Goal: Complete application form: Complete application form

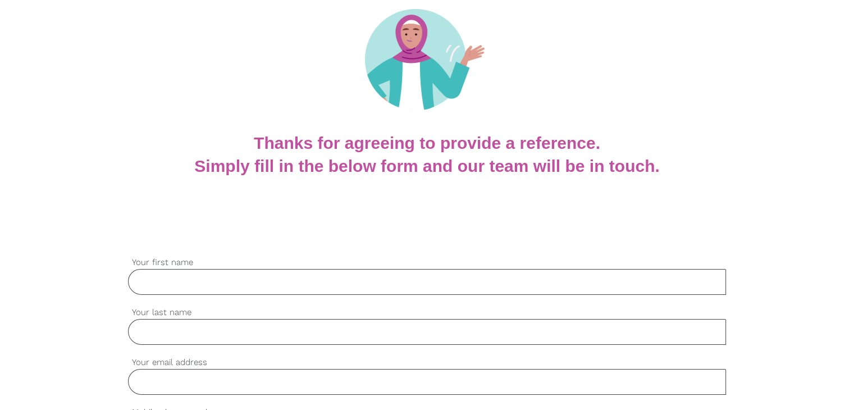
scroll to position [168, 0]
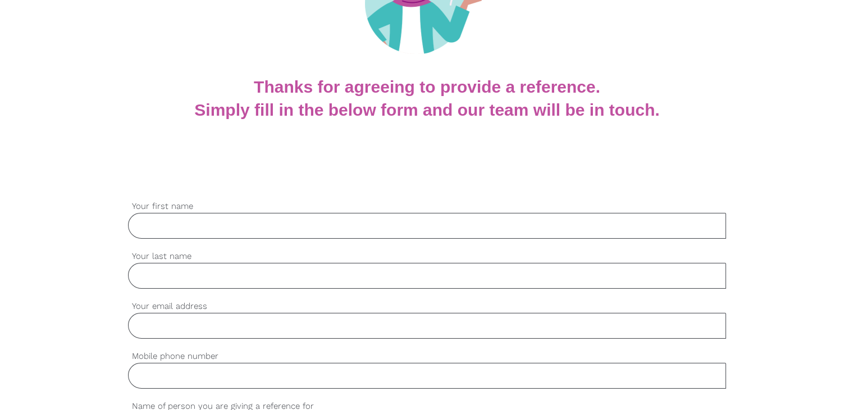
click at [189, 223] on input "Your first name" at bounding box center [427, 226] width 598 height 26
type input "Martika"
click at [152, 324] on input "Your email address" at bounding box center [427, 326] width 598 height 26
click at [154, 283] on input "Your last name" at bounding box center [427, 276] width 598 height 26
type input "Martika"
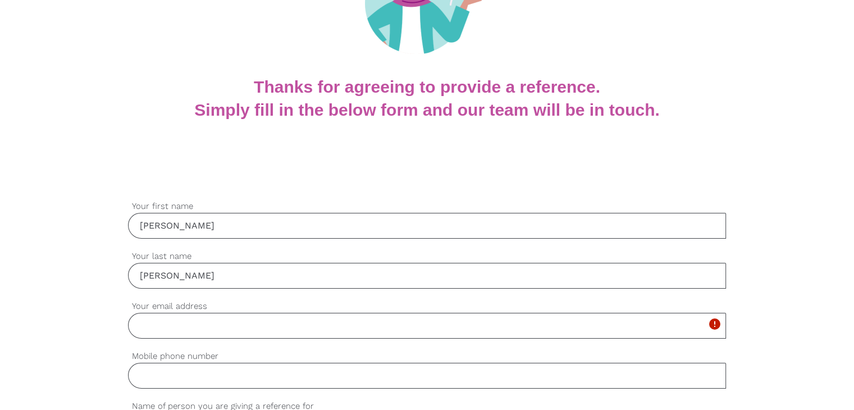
click at [166, 328] on input "Your email address" at bounding box center [427, 326] width 598 height 26
paste input "0424409894"
type input "0424409894.verbalreference@gmail.com"
click at [186, 372] on input "Mobile phone number" at bounding box center [427, 376] width 598 height 26
paste input "0424409894"
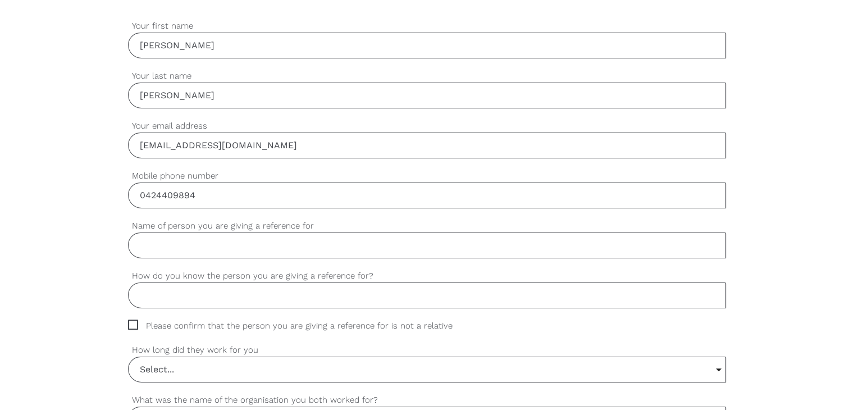
scroll to position [392, 0]
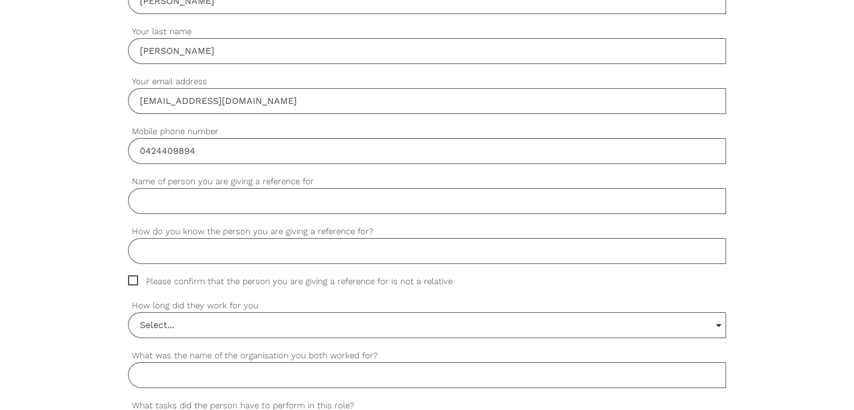
type input "0424409894"
click at [132, 280] on span "Please confirm that the person you are giving a reference for is not a relative" at bounding box center [301, 281] width 346 height 13
click at [132, 280] on input "Please confirm that the person you are giving a reference for is not a relative" at bounding box center [131, 278] width 7 height 7
checkbox input "true"
click at [170, 203] on input "Name of person you are giving a reference for" at bounding box center [427, 201] width 598 height 26
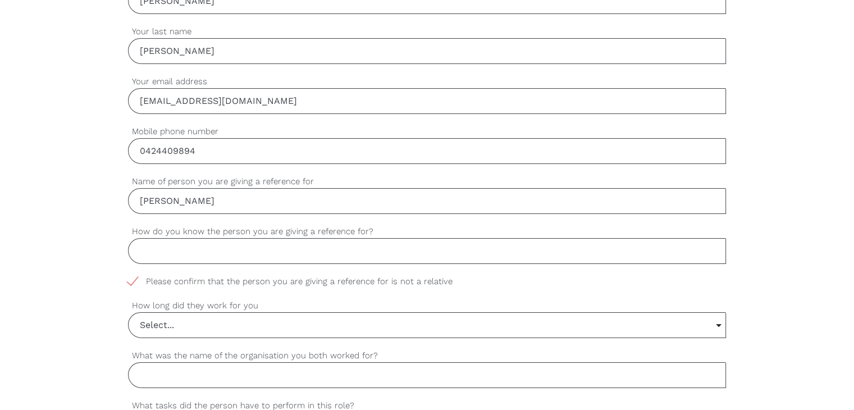
type input "Subash Kandel"
click at [252, 254] on input "How do you know the person you are giving a reference for?" at bounding box center [427, 251] width 598 height 26
click at [164, 322] on input "Select..." at bounding box center [427, 325] width 597 height 25
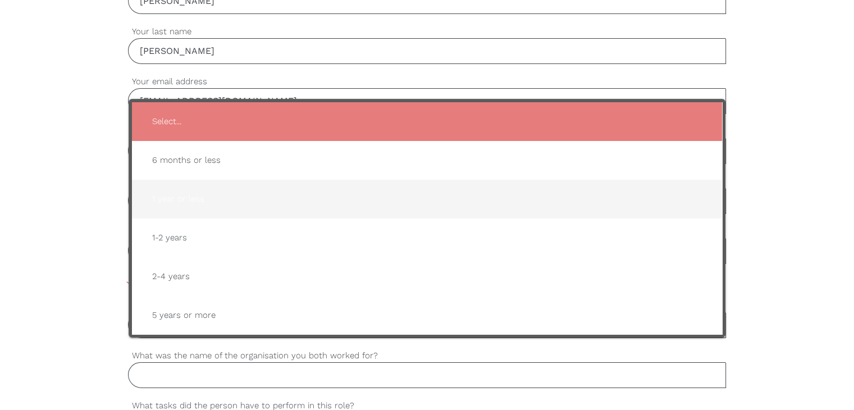
click at [196, 197] on span "1 year or less" at bounding box center [426, 199] width 567 height 28
type input "1 year or less"
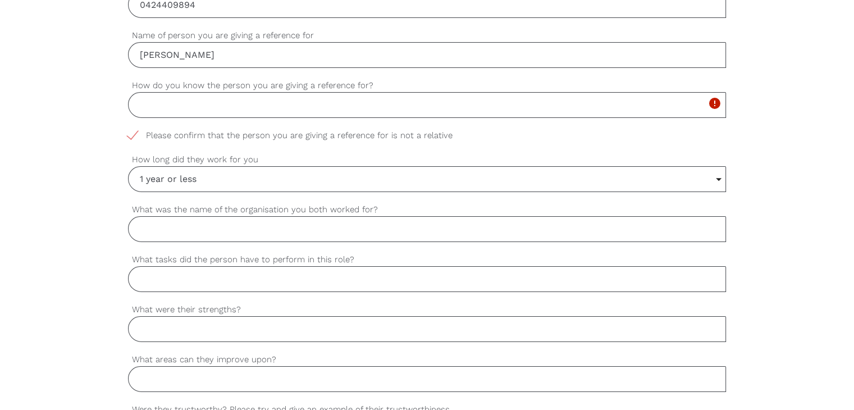
scroll to position [505, 0]
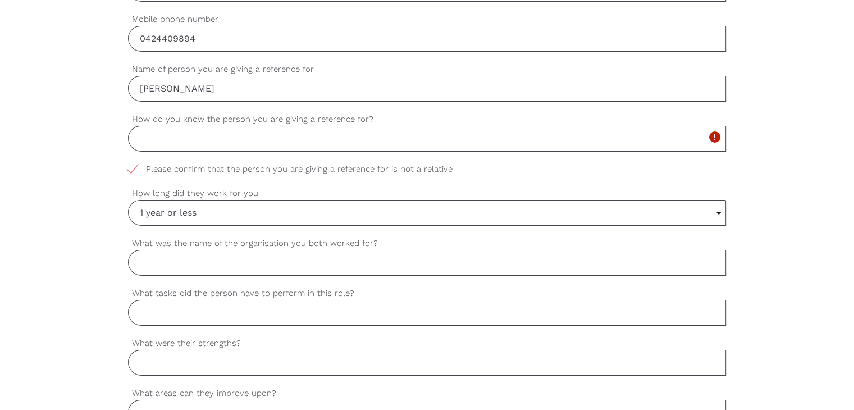
click at [200, 267] on input "What was the name of the organisation you both worked for?" at bounding box center [427, 263] width 598 height 26
type input "Allegro Apartment"
click at [198, 143] on input "How do you know the person you are giving a reference for?" at bounding box center [427, 139] width 598 height 26
type input "I am an on flight manager & Subash is my on flight cleaner"
click at [197, 208] on input "1 year or less" at bounding box center [427, 212] width 597 height 25
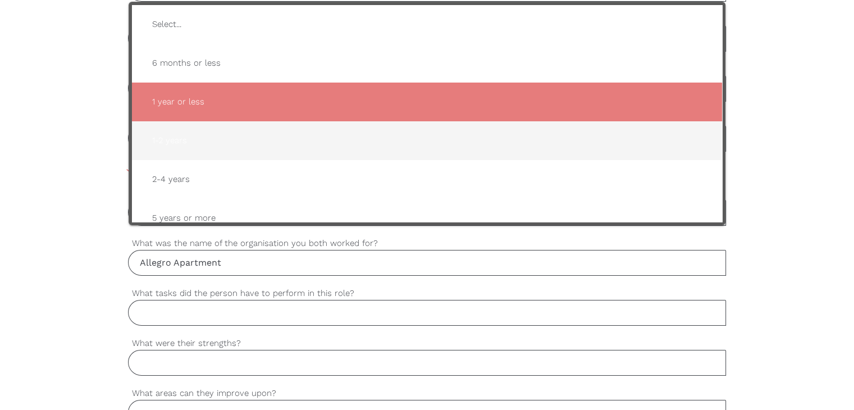
click at [191, 135] on span "1-2 years" at bounding box center [426, 141] width 567 height 28
type input "1-2 years"
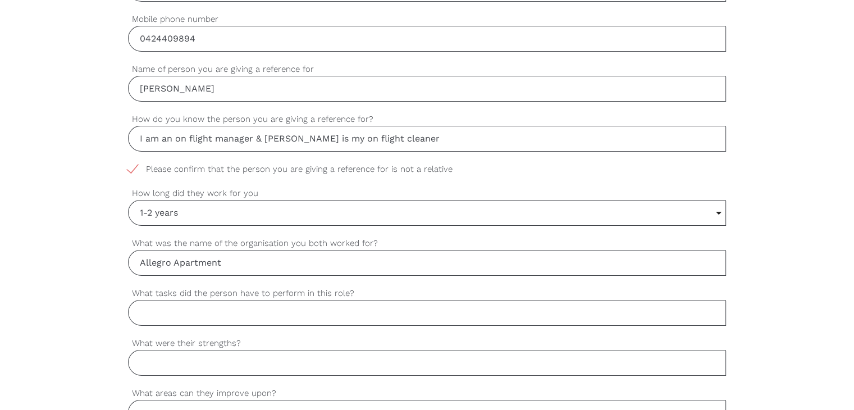
click at [202, 310] on input "What tasks did the person have to perform in this role?" at bounding box center [427, 313] width 598 height 26
click at [5, 118] on div "settings Martika Your first name settings Martika Your last name settings 04244…" at bounding box center [427, 368] width 854 height 1054
click at [178, 315] on input "What tasks did the person have to perform in this role?" at bounding box center [427, 313] width 598 height 26
click at [270, 315] on input "He does the onsite cleaning" at bounding box center [427, 313] width 598 height 26
click at [271, 310] on input "He does the onsite cleaning" at bounding box center [427, 313] width 598 height 26
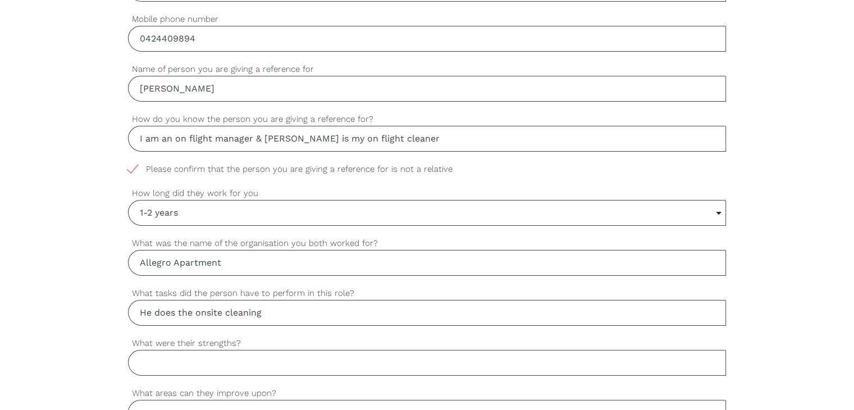
click at [267, 312] on input "He does the onsite cleaning" at bounding box center [427, 313] width 598 height 26
click at [270, 315] on input "He does the onsite cleaning, air bnb cleaning &" at bounding box center [427, 313] width 598 height 26
click at [350, 310] on input "He does the onsite cleaning, air bnb cleaning &" at bounding box center [427, 313] width 598 height 26
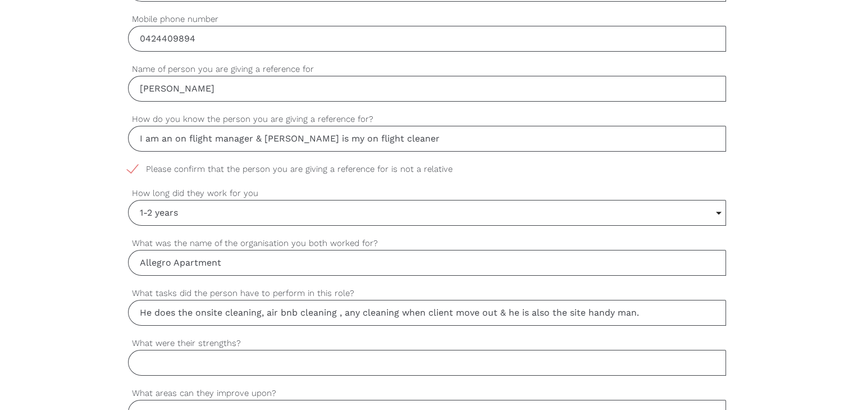
type input "He does the onsite cleaning, air bnb cleaning , any cleaning when client move o…"
click at [166, 358] on input "What were their strengths?" at bounding box center [427, 363] width 598 height 26
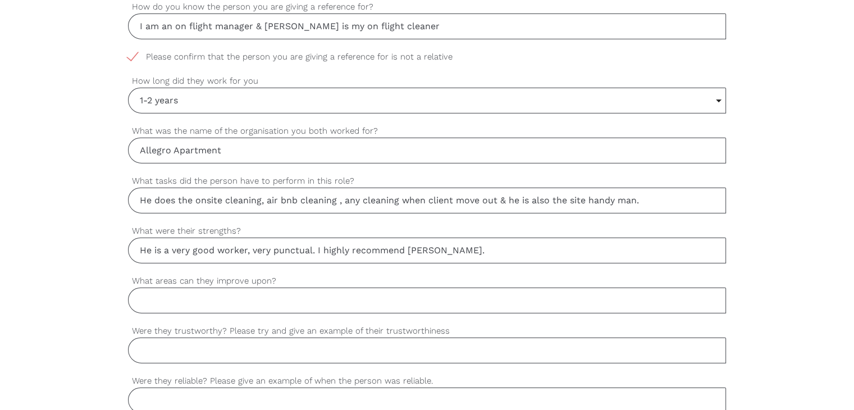
type input "He is a very good worker, very punctual. I highly recommend Subash."
click at [187, 300] on input "What areas can they improve upon?" at bounding box center [427, 300] width 598 height 26
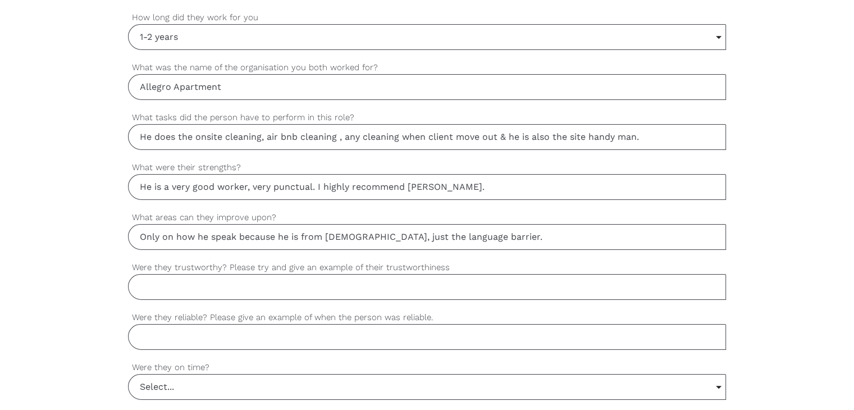
scroll to position [729, 0]
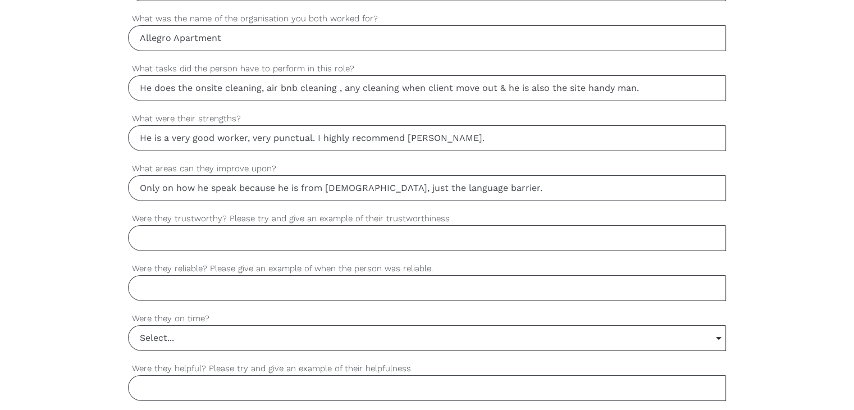
type input "Only on how he speak because he is from Nepal, just the language barrier."
click at [167, 240] on input "Were they trustworthy? Please try and give an example of their trustworthiness" at bounding box center [427, 238] width 598 height 26
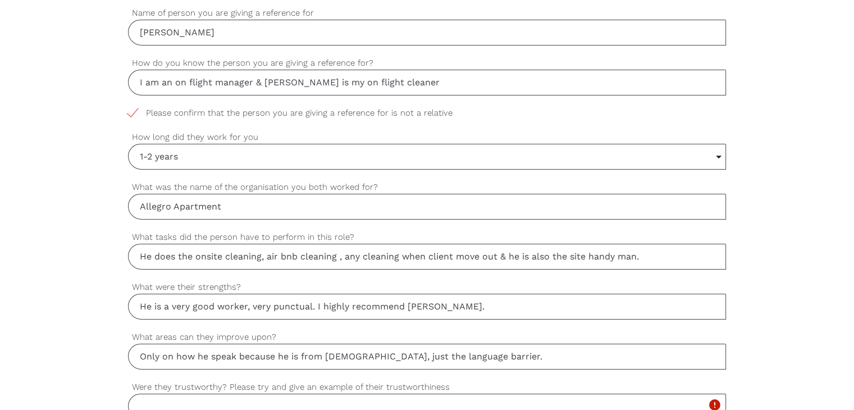
scroll to position [785, 0]
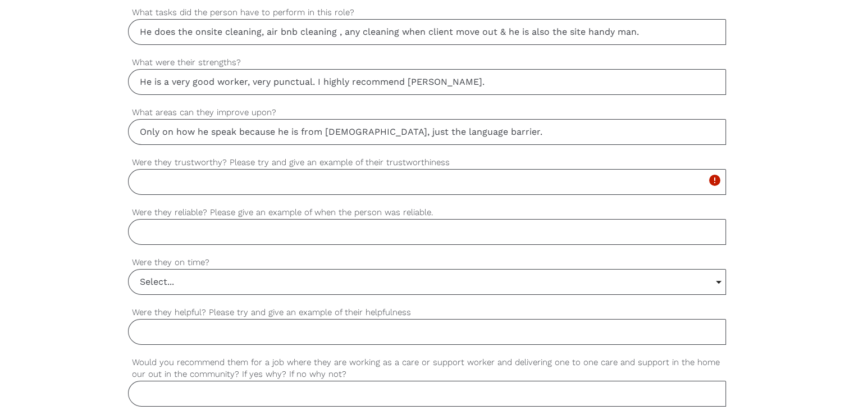
click at [253, 80] on input "He is a very good worker, very punctual. I highly recommend Subash." at bounding box center [427, 82] width 598 height 26
type input "He is a very good worker, hardworking, very punctual. I highly recommend Subash."
drag, startPoint x: 236, startPoint y: 131, endPoint x: 134, endPoint y: 123, distance: 101.9
click at [134, 123] on input "Only on how he speak because he is from Nepal, just the language barrier." at bounding box center [427, 132] width 598 height 26
click at [485, 130] on input "Only on how he speak because he is from Nepal, just the language barrier." at bounding box center [427, 132] width 598 height 26
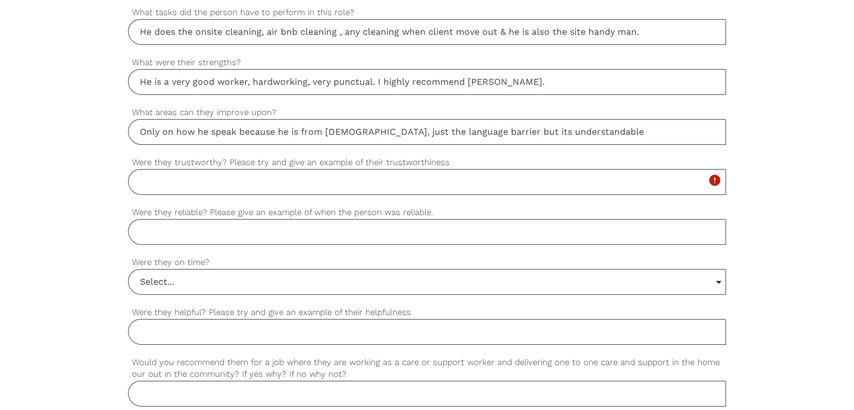
type input "Only on how he speak because he is from Nepal, just the language barrier but it…"
click at [254, 184] on input "Were they trustworthy? Please try and give an example of their trustworthiness" at bounding box center [427, 182] width 598 height 26
click at [225, 178] on input "Were they trustworthy? Please try and give an example of their trustworthiness" at bounding box center [427, 182] width 598 height 26
click at [341, 178] on input "Yes, absolutely I manage over 200 apartments, in terms" at bounding box center [427, 182] width 598 height 26
click at [399, 178] on input "Yes, absolutely I manage over 200 apartments, in terms" at bounding box center [427, 182] width 598 height 26
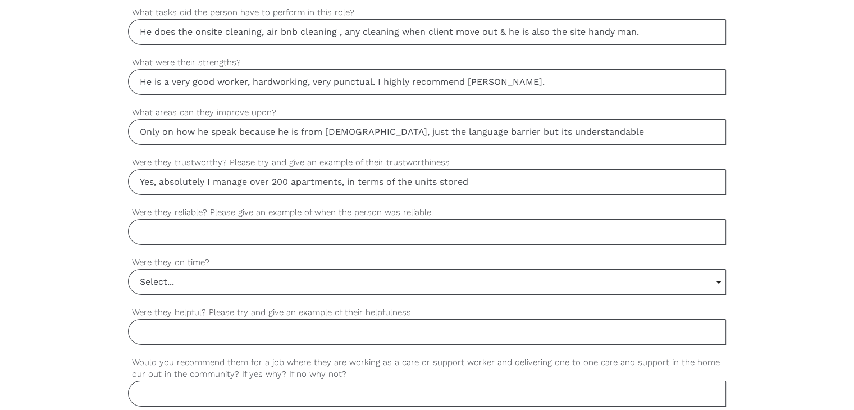
click at [492, 176] on input "Yes, absolutely I manage over 200 apartments, in terms of the units stored" at bounding box center [427, 182] width 598 height 26
click at [454, 178] on input "Yes, absolutely I manage over 200 apartments, in terms of the units stored down…" at bounding box center [427, 182] width 598 height 26
click at [509, 179] on input "Yes, absolutely I manage over 200 apartments, in terms of the units stored down…" at bounding box center [427, 182] width 598 height 26
click at [544, 178] on input "Yes, absolutely I manage over 200 apartments, in terms of the units stored down…" at bounding box center [427, 182] width 598 height 26
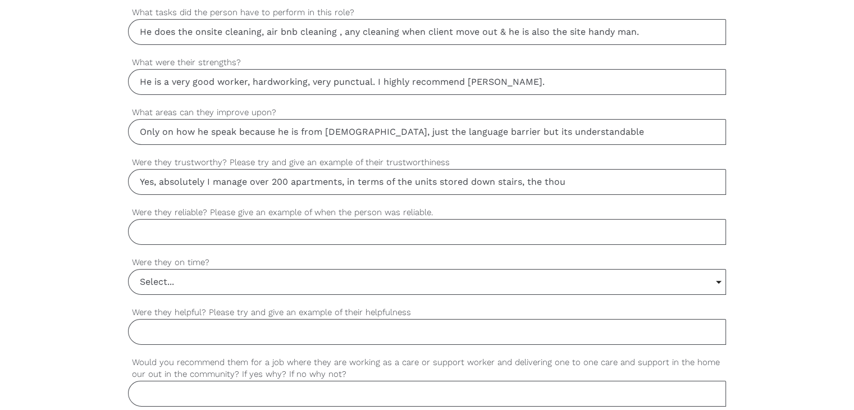
click at [571, 182] on input "Yes, absolutely I manage over 200 apartments, in terms of the units stored down…" at bounding box center [427, 182] width 598 height 26
drag, startPoint x: 697, startPoint y: 178, endPoint x: 722, endPoint y: 181, distance: 25.5
click at [722, 181] on input "Yes, absolutely I manage over 200 apartments, in terms of the units stored down…" at bounding box center [427, 182] width 598 height 26
click at [714, 176] on input "Yes, absolutely I manage over 200 apartments, in terms of the units stored down…" at bounding box center [427, 182] width 598 height 26
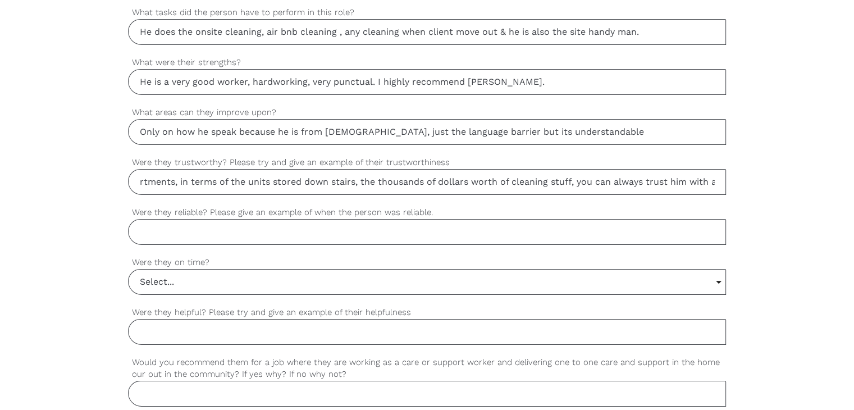
scroll to position [0, 209]
drag, startPoint x: 582, startPoint y: 185, endPoint x: 727, endPoint y: 196, distance: 145.8
click at [727, 196] on div "settings Martika Your first name settings Martika Your last name settings 04244…" at bounding box center [427, 87] width 854 height 1054
click at [713, 180] on input "Yes, absolutely I manage over 200 apartments, in terms of the units stored down…" at bounding box center [427, 182] width 598 height 26
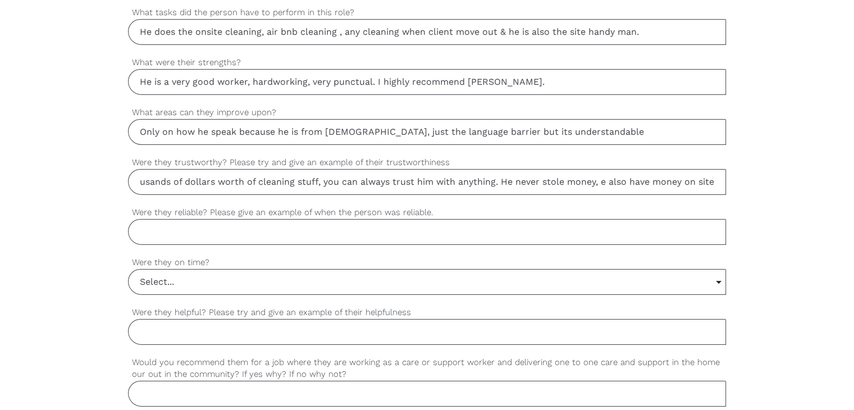
click at [599, 180] on input "Yes, absolutely I manage over 200 apartments, in terms of the units stored down…" at bounding box center [427, 182] width 598 height 26
drag, startPoint x: 692, startPoint y: 183, endPoint x: 747, endPoint y: 185, distance: 55.0
click at [747, 185] on div "settings Martika Your first name settings Martika Your last name settings 04244…" at bounding box center [427, 87] width 854 height 1054
click at [714, 182] on input "Yes, absolutely I manage over 200 apartments, in terms of the units stored down…" at bounding box center [427, 182] width 598 height 26
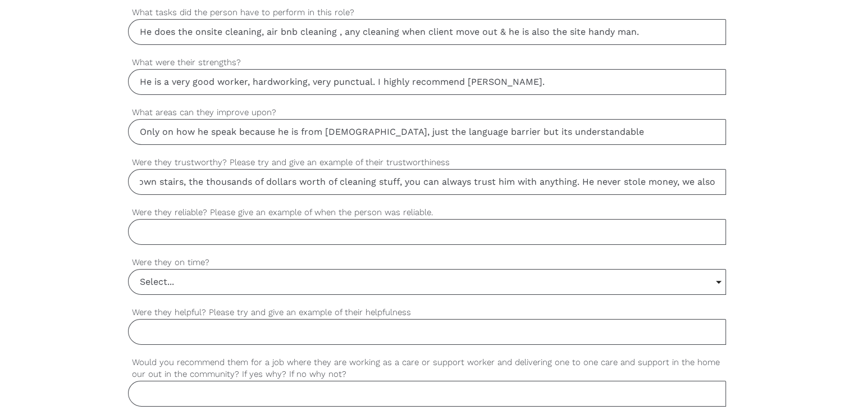
scroll to position [0, 539]
drag, startPoint x: 638, startPoint y: 182, endPoint x: 822, endPoint y: 203, distance: 185.2
click at [822, 203] on div "settings Martika Your first name settings Martika Your last name settings 04244…" at bounding box center [427, 87] width 854 height 1054
click at [702, 185] on input "Yes, absolutely I manage over 200 apartments, in terms of the units stored down…" at bounding box center [427, 182] width 598 height 26
click at [718, 179] on input "Yes, absolutely I manage over 200 apartments, in terms of the units stored down…" at bounding box center [427, 182] width 598 height 26
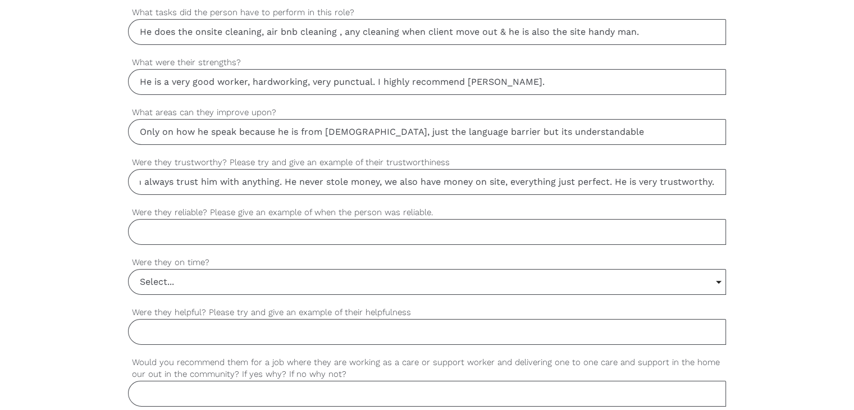
scroll to position [0, 641]
type input "Yes, absolutely I manage over 200 apartments, in terms of the units stored down…"
drag, startPoint x: 190, startPoint y: 223, endPoint x: 219, endPoint y: 241, distance: 34.7
click at [190, 223] on input "Were they reliable? Please give an example of when the person was reliable." at bounding box center [427, 232] width 598 height 26
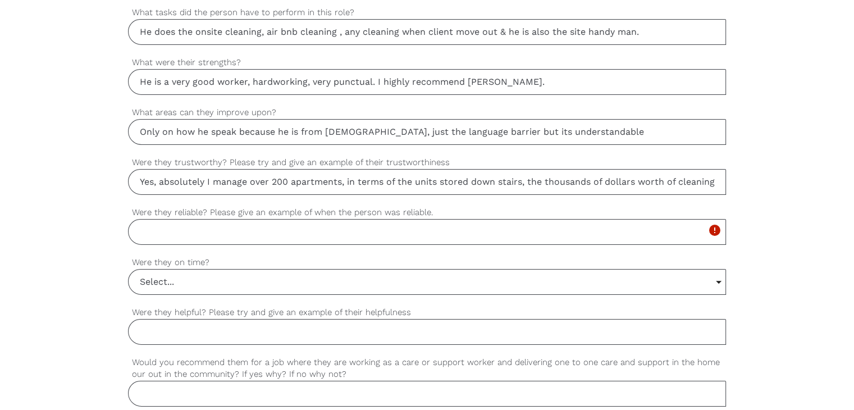
click at [167, 237] on input "Were they reliable? Please give an example of when the person was reliable." at bounding box center [427, 232] width 598 height 26
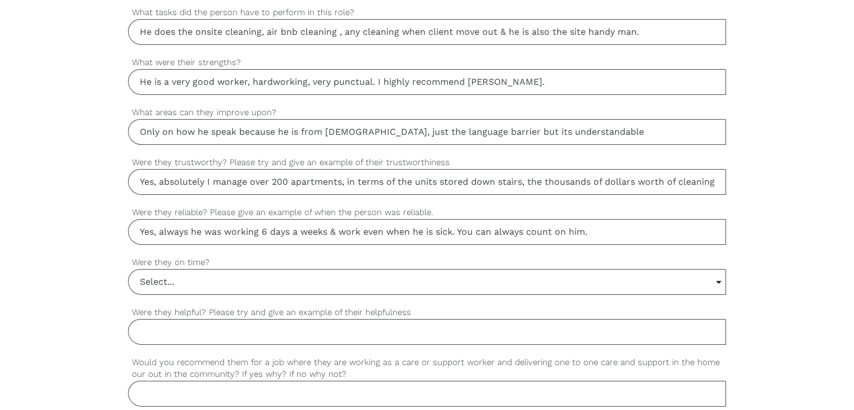
type input "Yes, always he was working 6 days a weeks & work even when he is sick. You can …"
click at [172, 281] on input "Select..." at bounding box center [427, 281] width 597 height 25
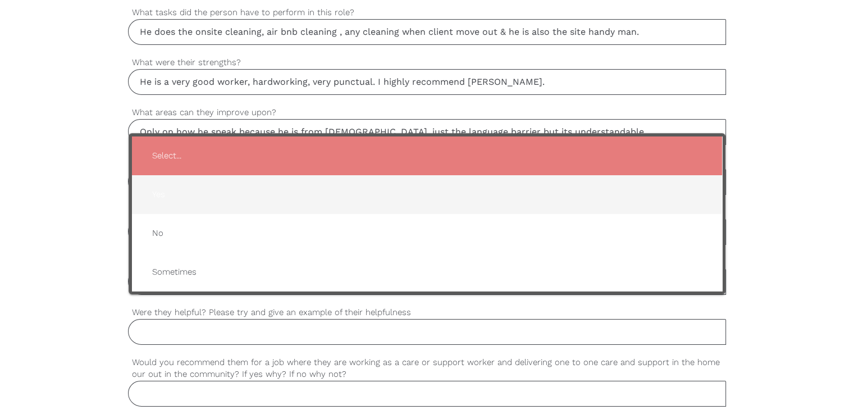
click at [179, 190] on span "Yes" at bounding box center [426, 195] width 567 height 28
type input "Yes"
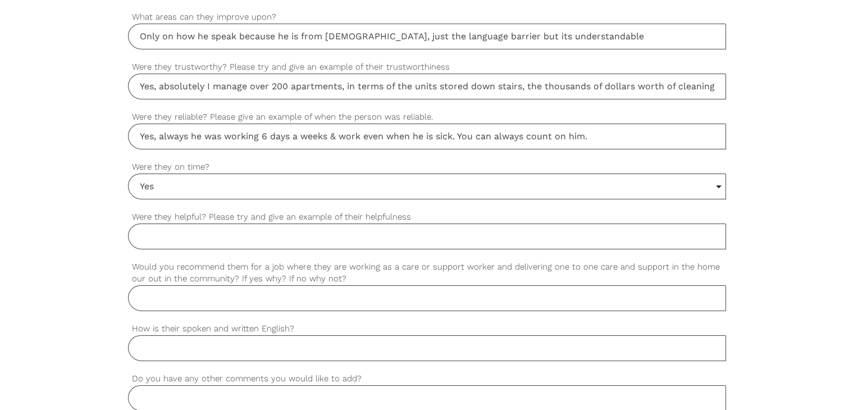
scroll to position [897, 0]
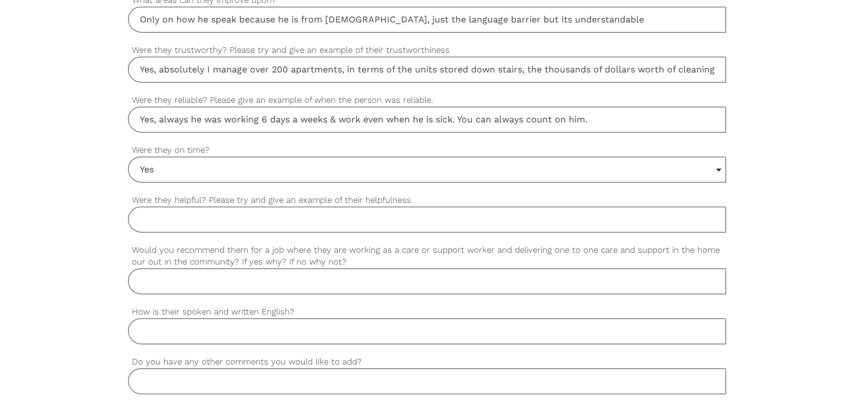
click at [217, 218] on input "Were they helpful? Please try and give an example of their helpfulness" at bounding box center [427, 220] width 598 height 26
type input "Yes, he always works extra hours if needed to help out."
click at [263, 274] on input "Would you recommend them for a job where they are working as a care or support …" at bounding box center [427, 281] width 598 height 26
click at [182, 274] on input "Yes," at bounding box center [427, 281] width 598 height 26
click at [320, 276] on input "Yes, 100%, I know his wife is a support wirker as well" at bounding box center [427, 281] width 598 height 26
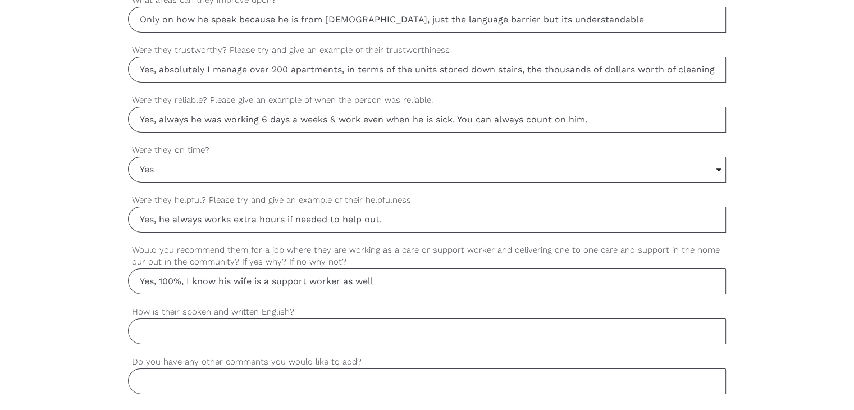
click at [393, 279] on input "Yes, 100%, I know his wife is a support worker as well" at bounding box center [427, 281] width 598 height 26
type input "Yes, 100%, I know his wife is a support worker as well & he is always intereste…"
click at [245, 335] on input "How is their spoken and written English?" at bounding box center [427, 331] width 598 height 26
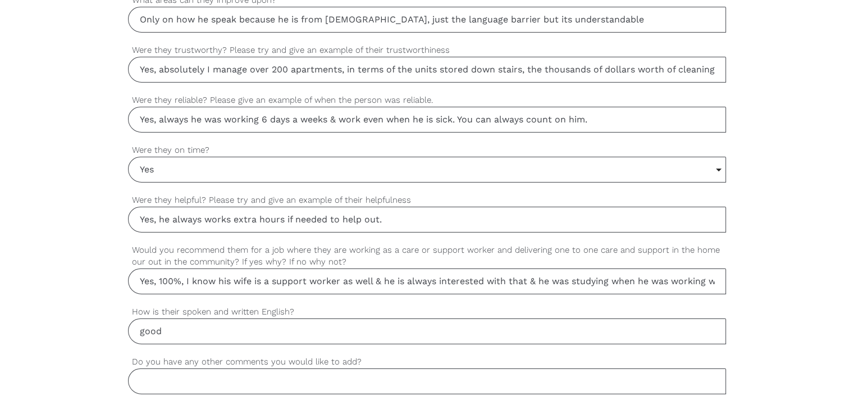
type input "good"
click at [213, 370] on input "Do you have any other comments you would like to add?" at bounding box center [427, 381] width 598 height 26
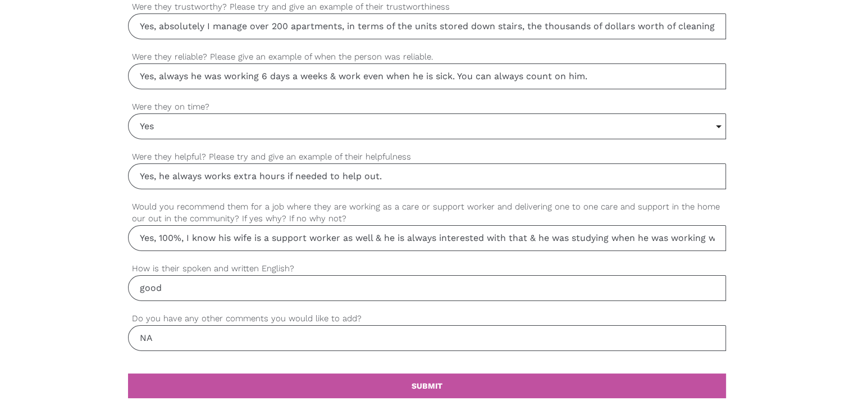
scroll to position [1029, 0]
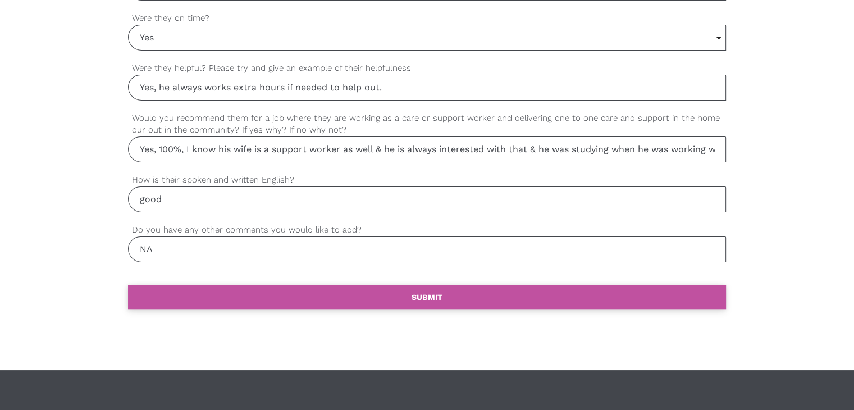
type input "NA"
click at [407, 291] on link "settings SUBMIT" at bounding box center [427, 297] width 598 height 25
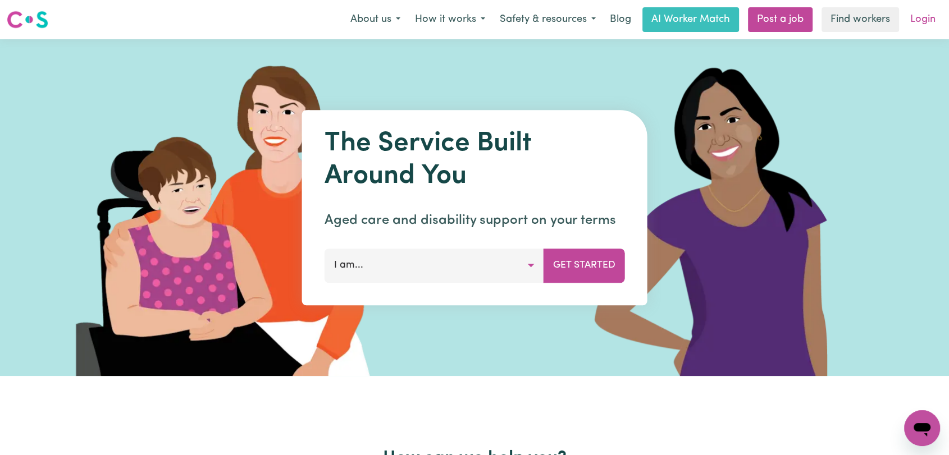
click at [920, 21] on link "Login" at bounding box center [922, 19] width 39 height 25
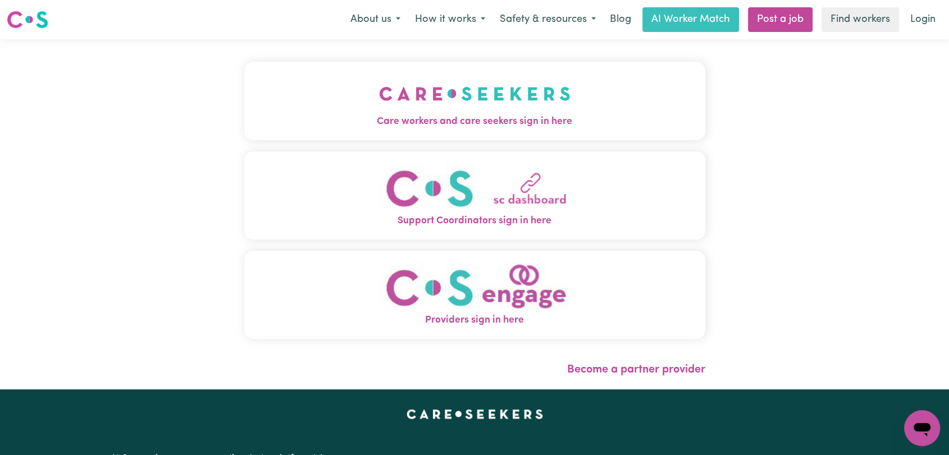
click at [414, 101] on img "Care workers and care seekers sign in here" at bounding box center [474, 94] width 191 height 42
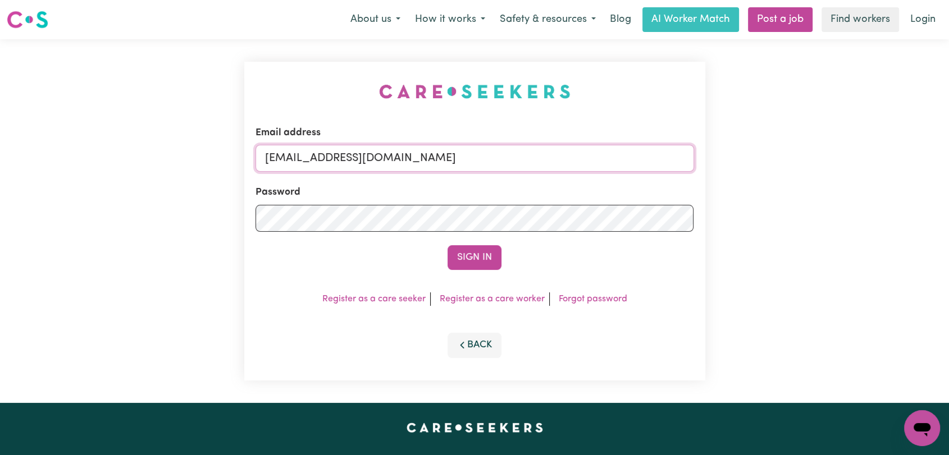
click at [484, 158] on input "[EMAIL_ADDRESS][DOMAIN_NAME]" at bounding box center [474, 158] width 438 height 27
drag, startPoint x: 320, startPoint y: 161, endPoint x: 473, endPoint y: 173, distance: 153.2
click at [473, 173] on form "Email address Superuser~[EMAIL_ADDRESS][DOMAIN_NAME] Password Sign In" at bounding box center [474, 198] width 438 height 144
type input "Superuser~[EMAIL_ADDRESS][DOMAIN_NAME]"
drag, startPoint x: 447, startPoint y: 249, endPoint x: 468, endPoint y: 259, distance: 22.8
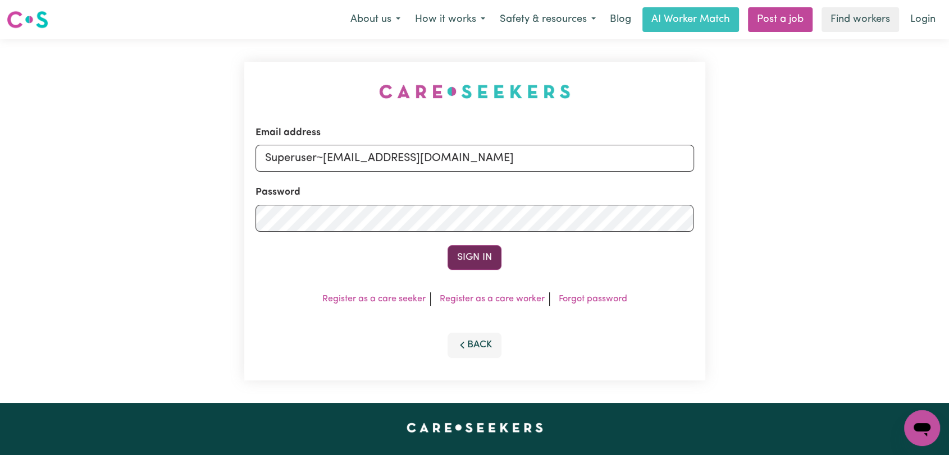
click at [450, 250] on div "Sign In" at bounding box center [474, 257] width 438 height 25
click at [468, 259] on button "Sign In" at bounding box center [474, 257] width 54 height 25
